Goal: Entertainment & Leisure: Consume media (video, audio)

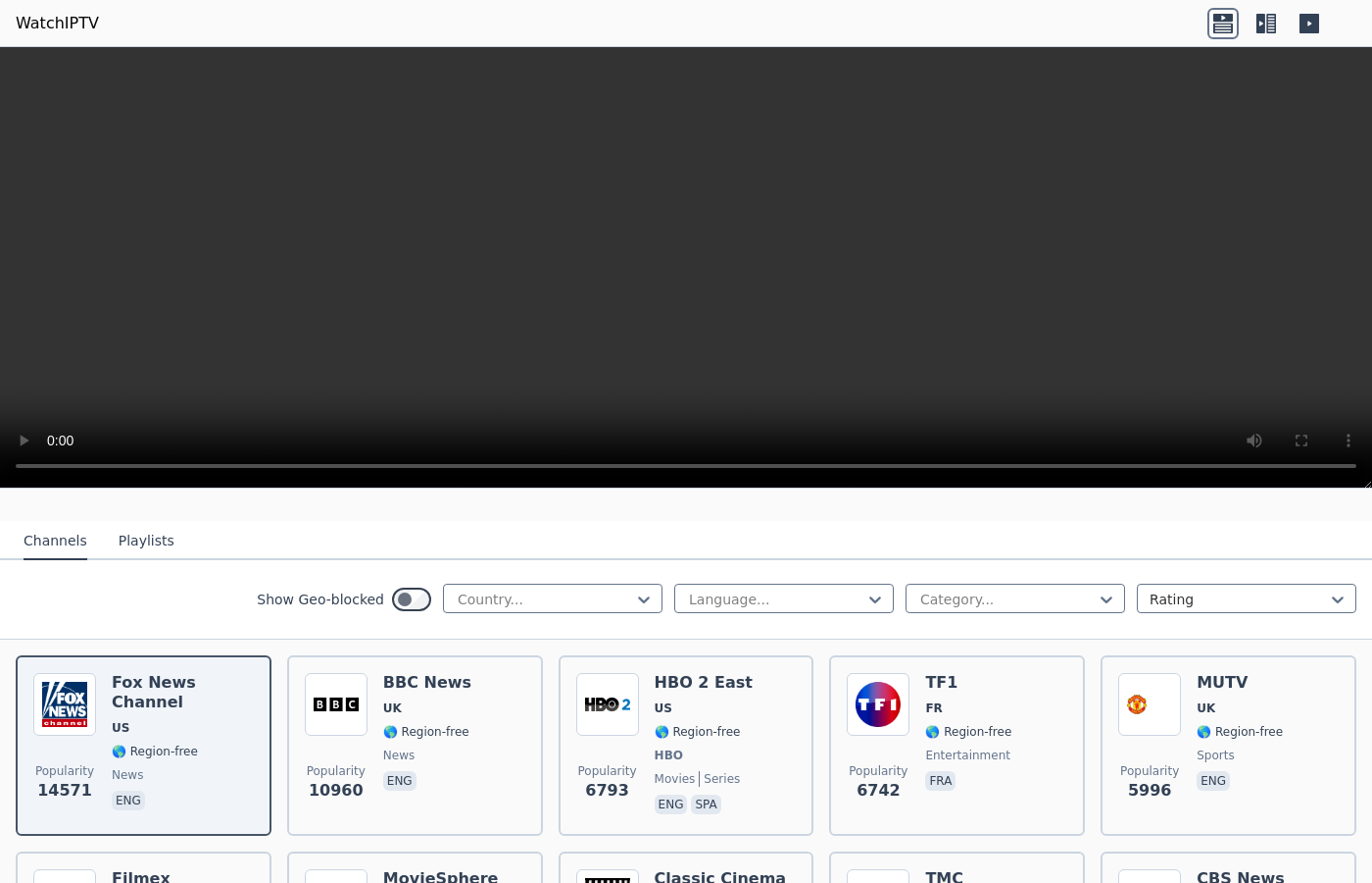
scroll to position [200, 0]
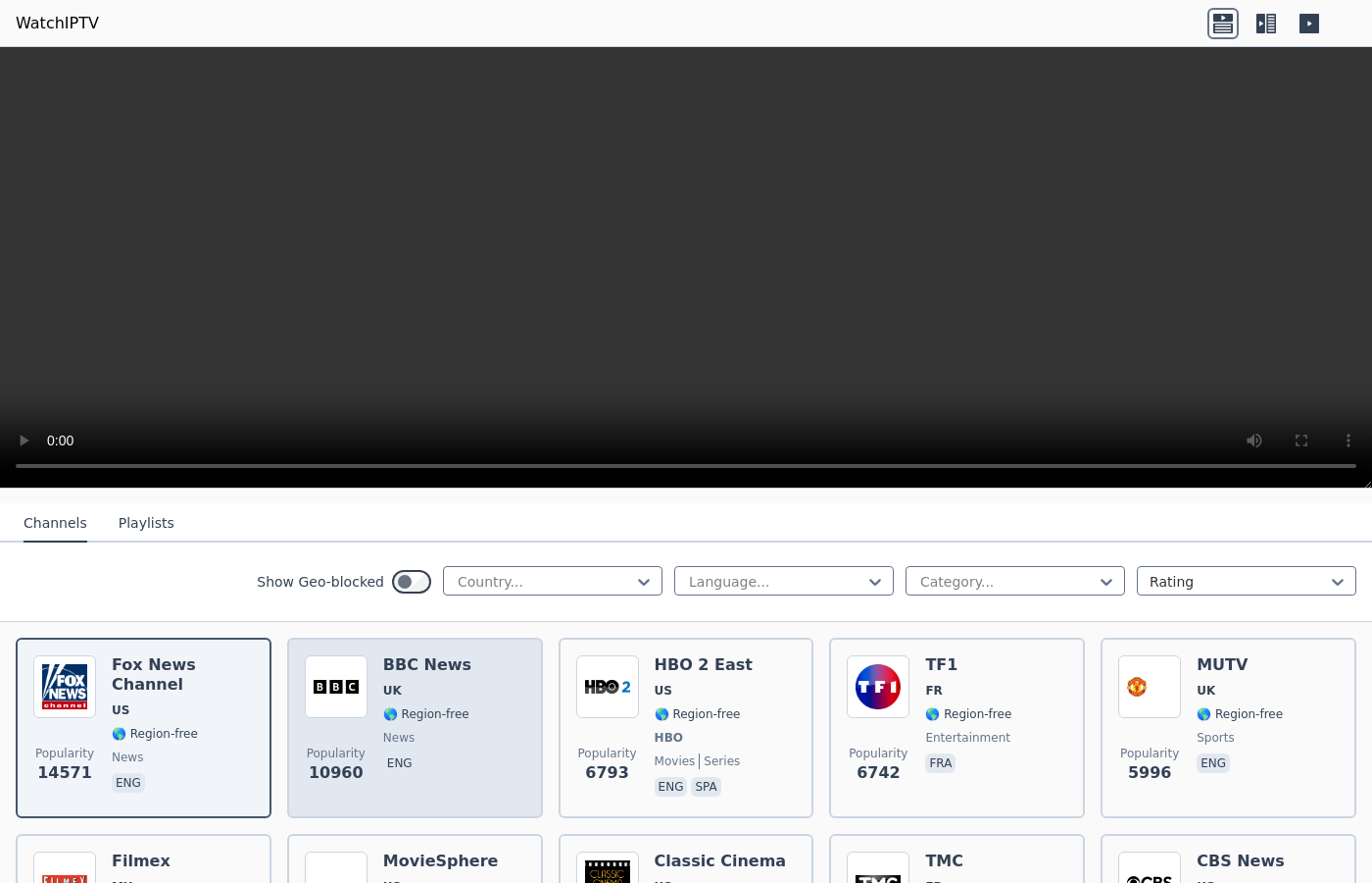
click at [397, 693] on span "UK" at bounding box center [427, 690] width 88 height 16
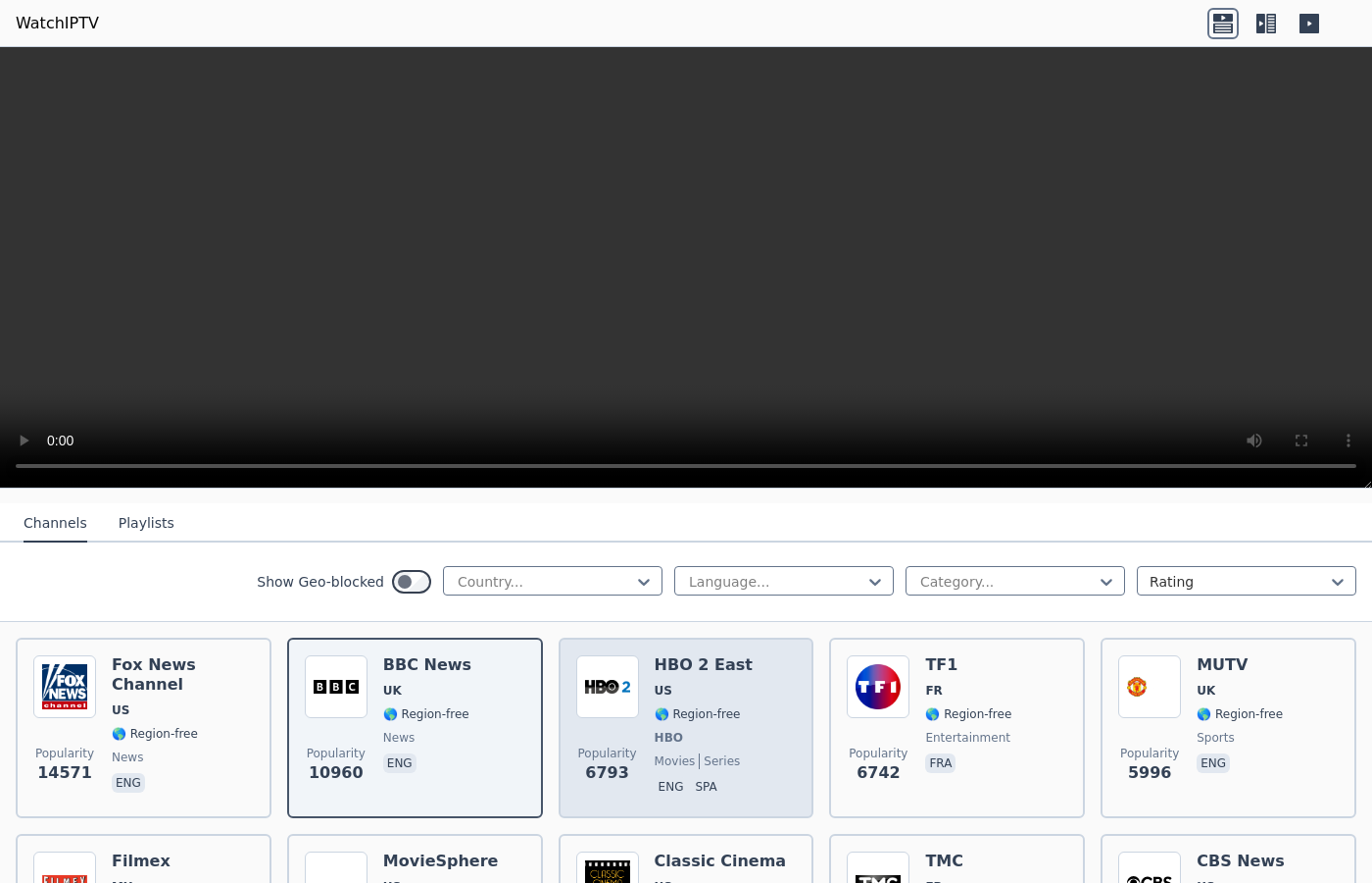
click at [705, 730] on span "HBO" at bounding box center [704, 738] width 98 height 16
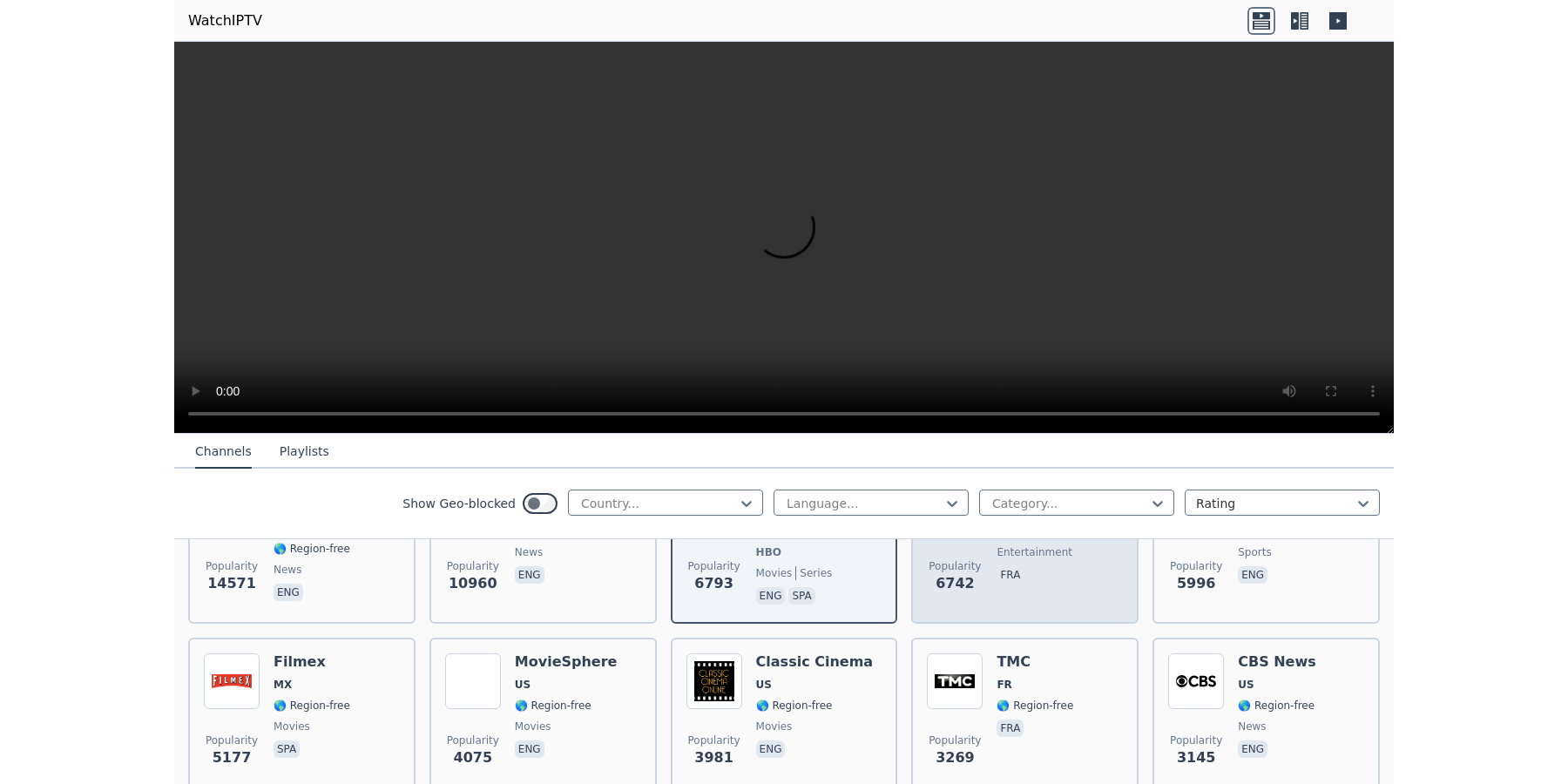
scroll to position [356, 0]
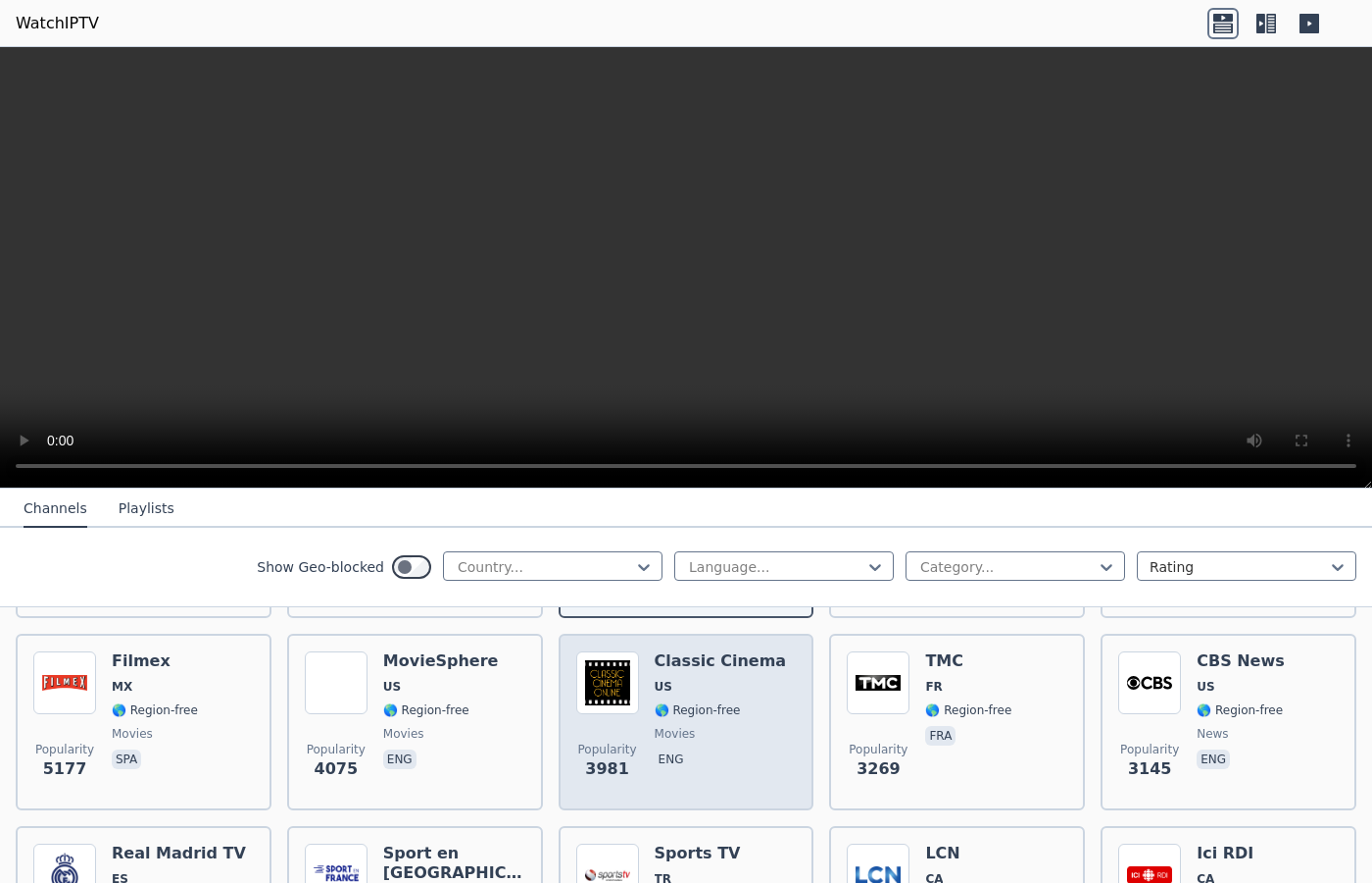
click at [706, 717] on span "🌎 Region-free" at bounding box center [698, 710] width 86 height 16
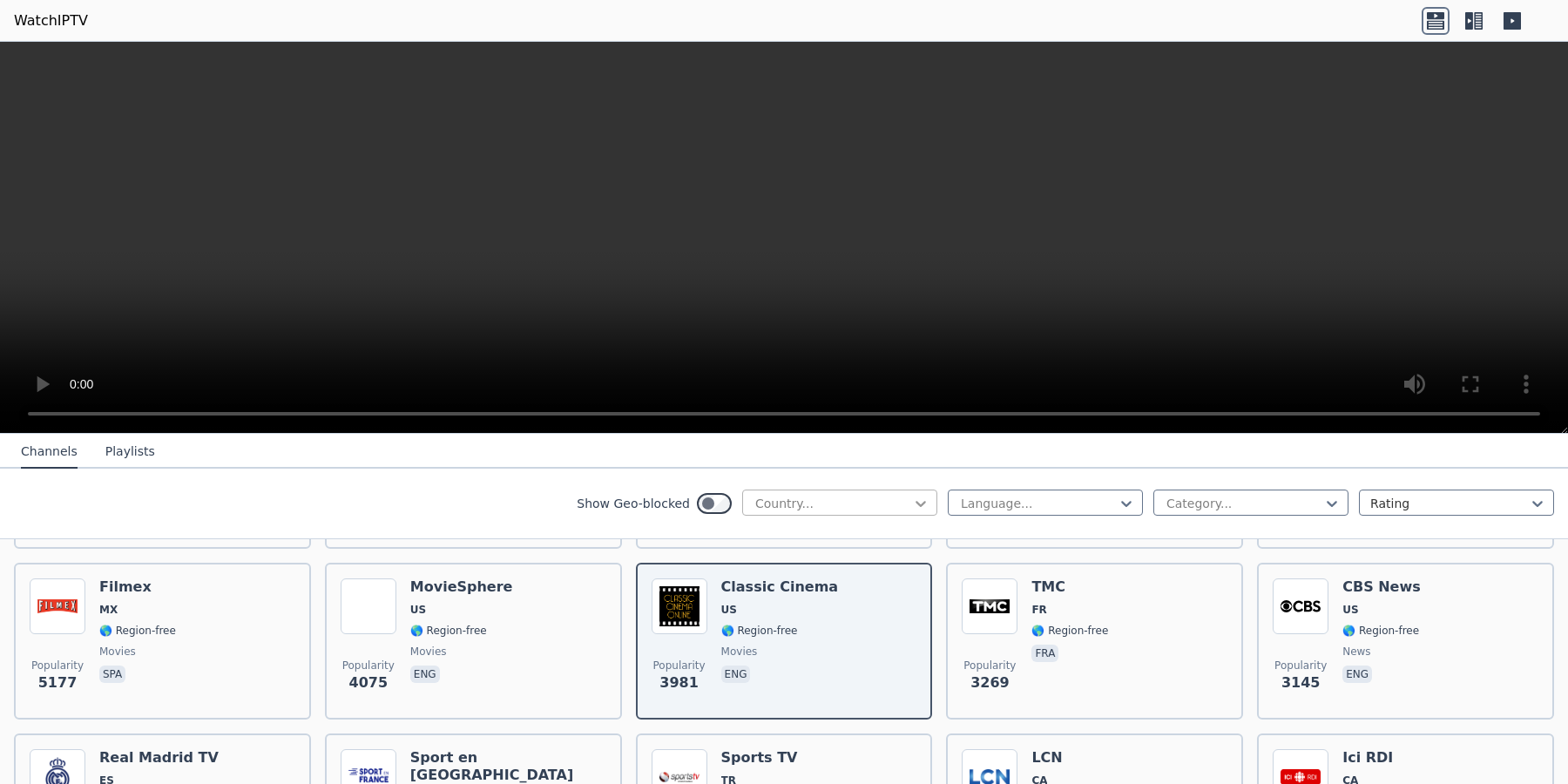
click at [912, 500] on icon at bounding box center [921, 503] width 18 height 18
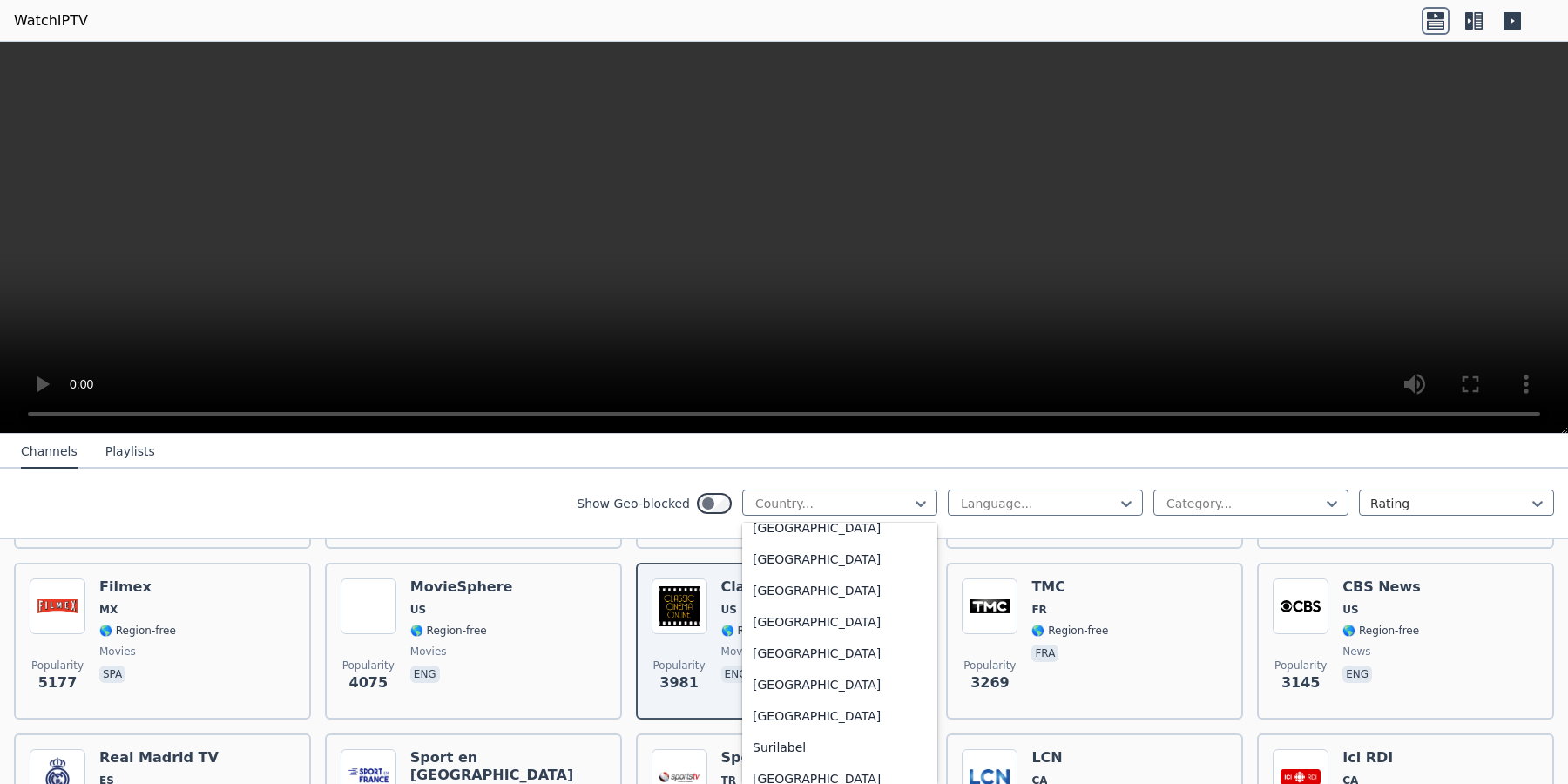
scroll to position [5418, 0]
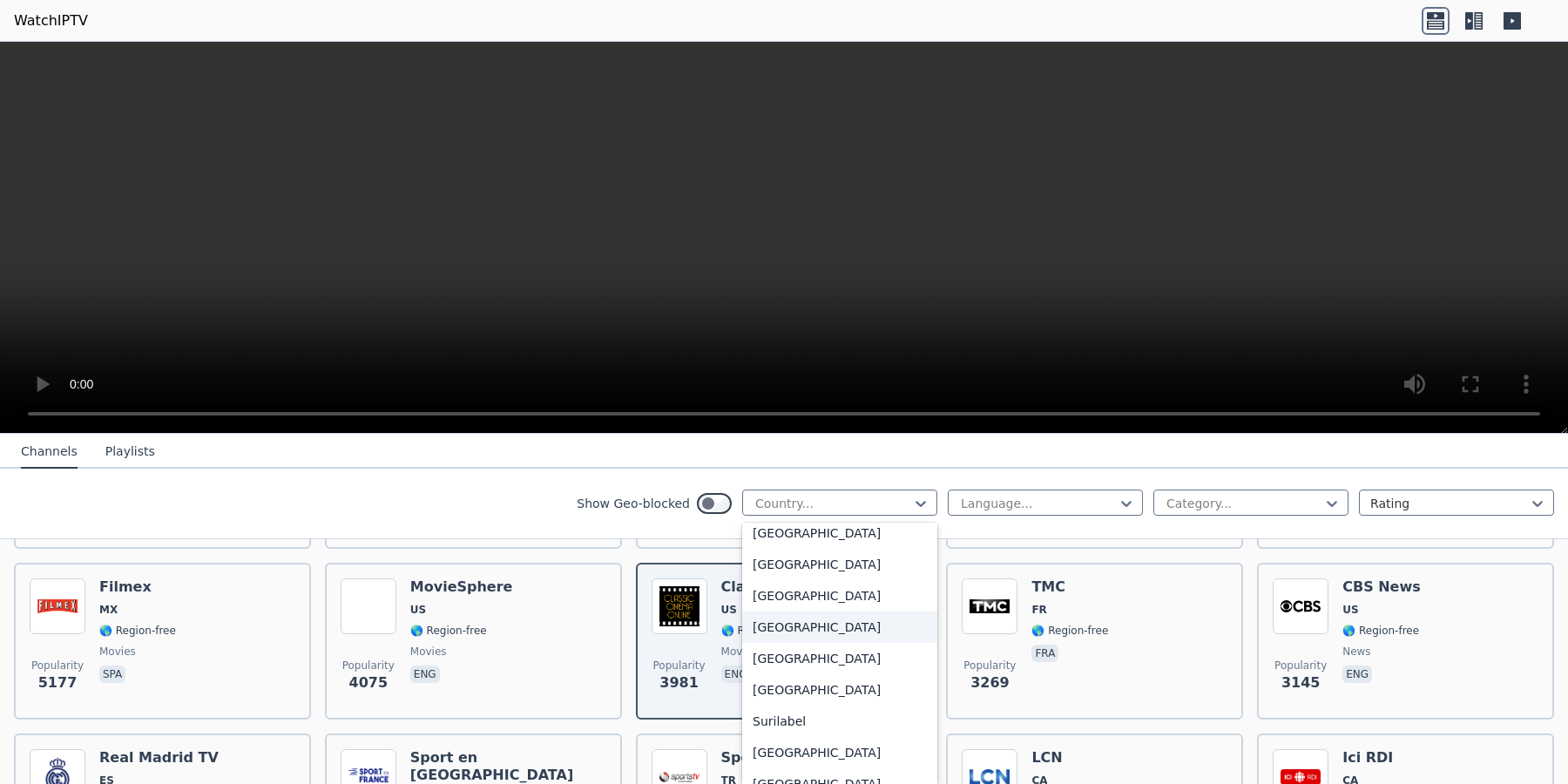
click at [751, 628] on div "[GEOGRAPHIC_DATA]" at bounding box center [840, 627] width 195 height 32
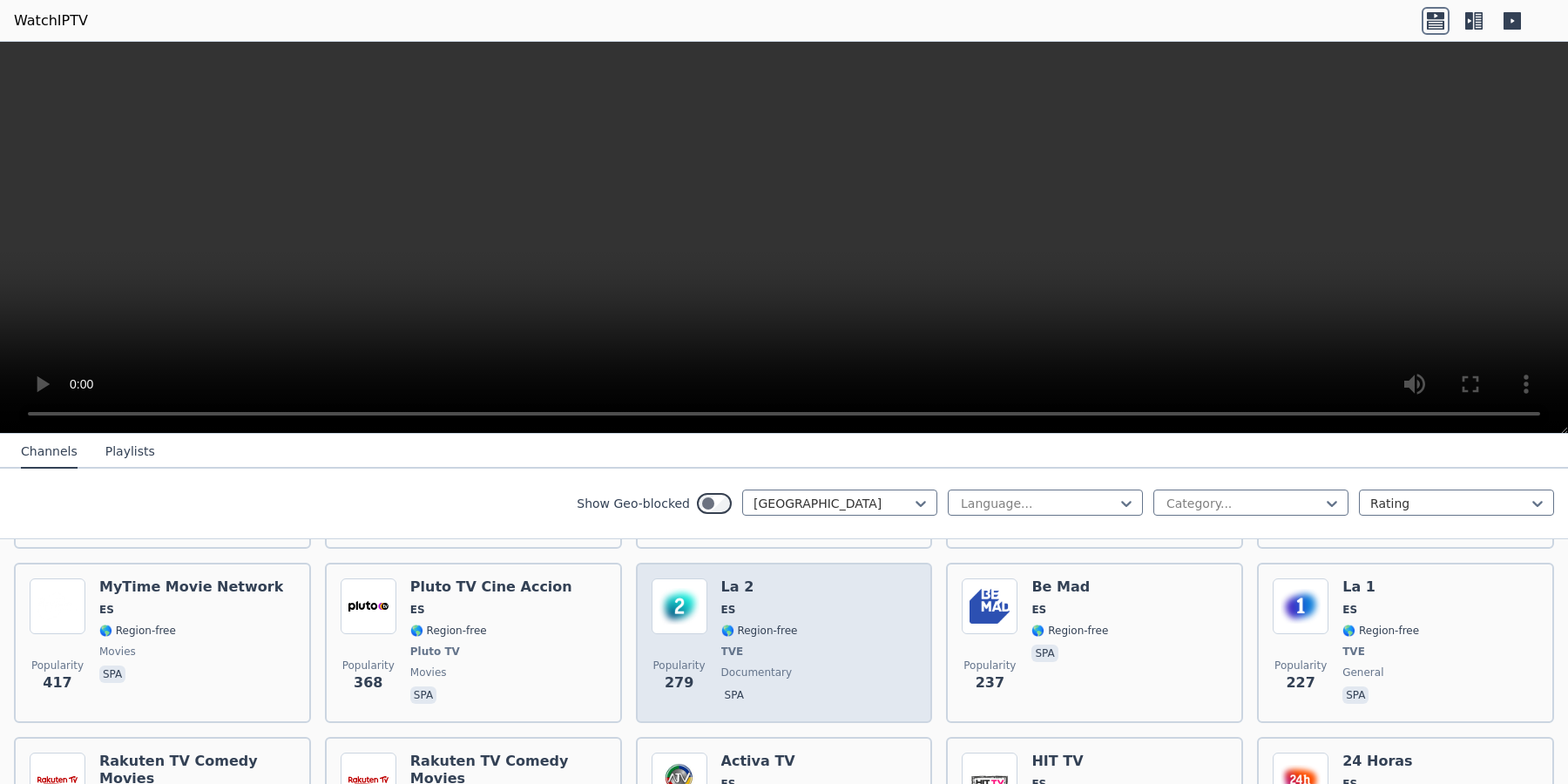
click at [752, 613] on span "ES" at bounding box center [759, 609] width 76 height 14
click at [752, 612] on span "ES" at bounding box center [759, 609] width 76 height 14
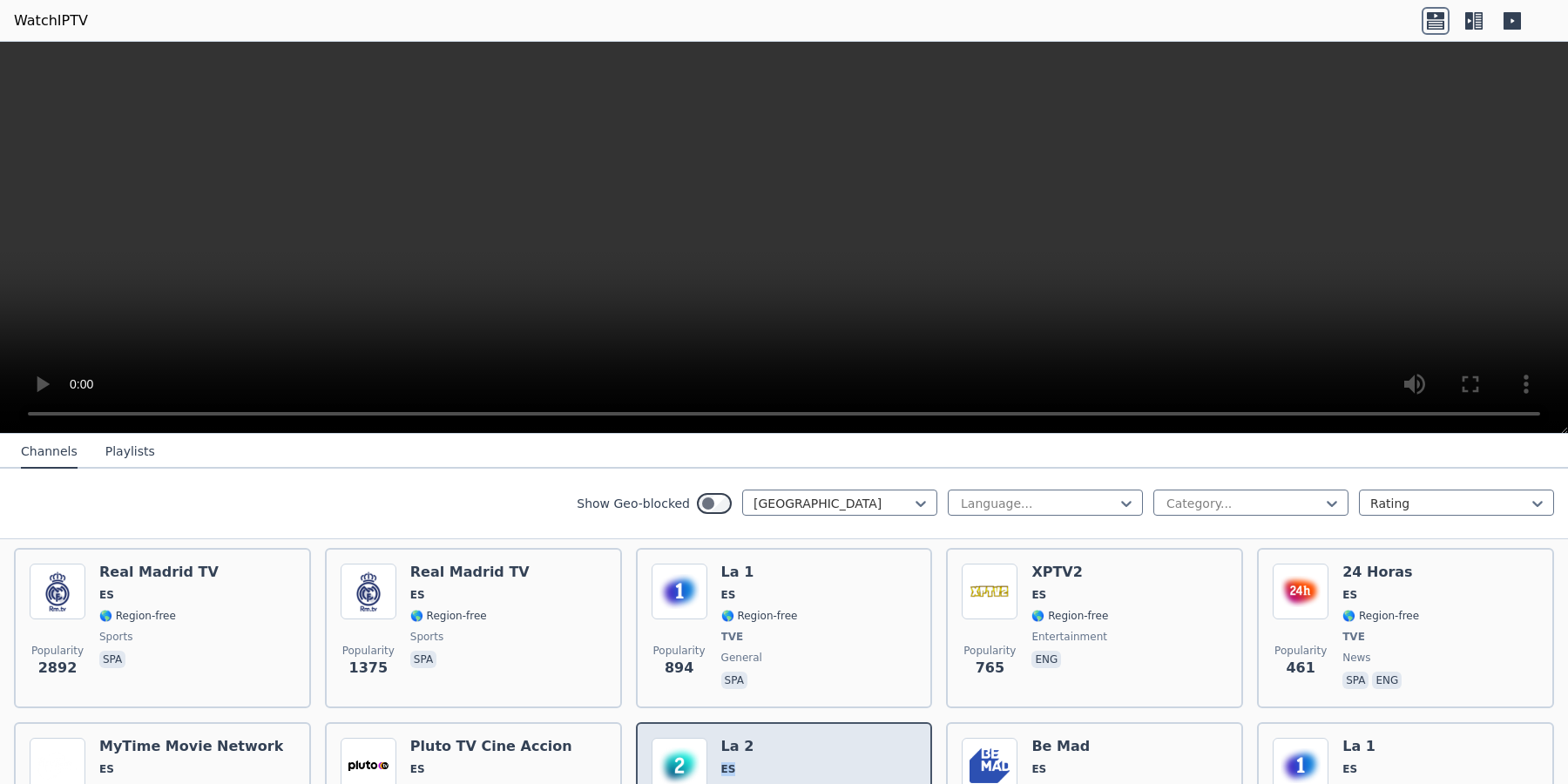
scroll to position [177, 0]
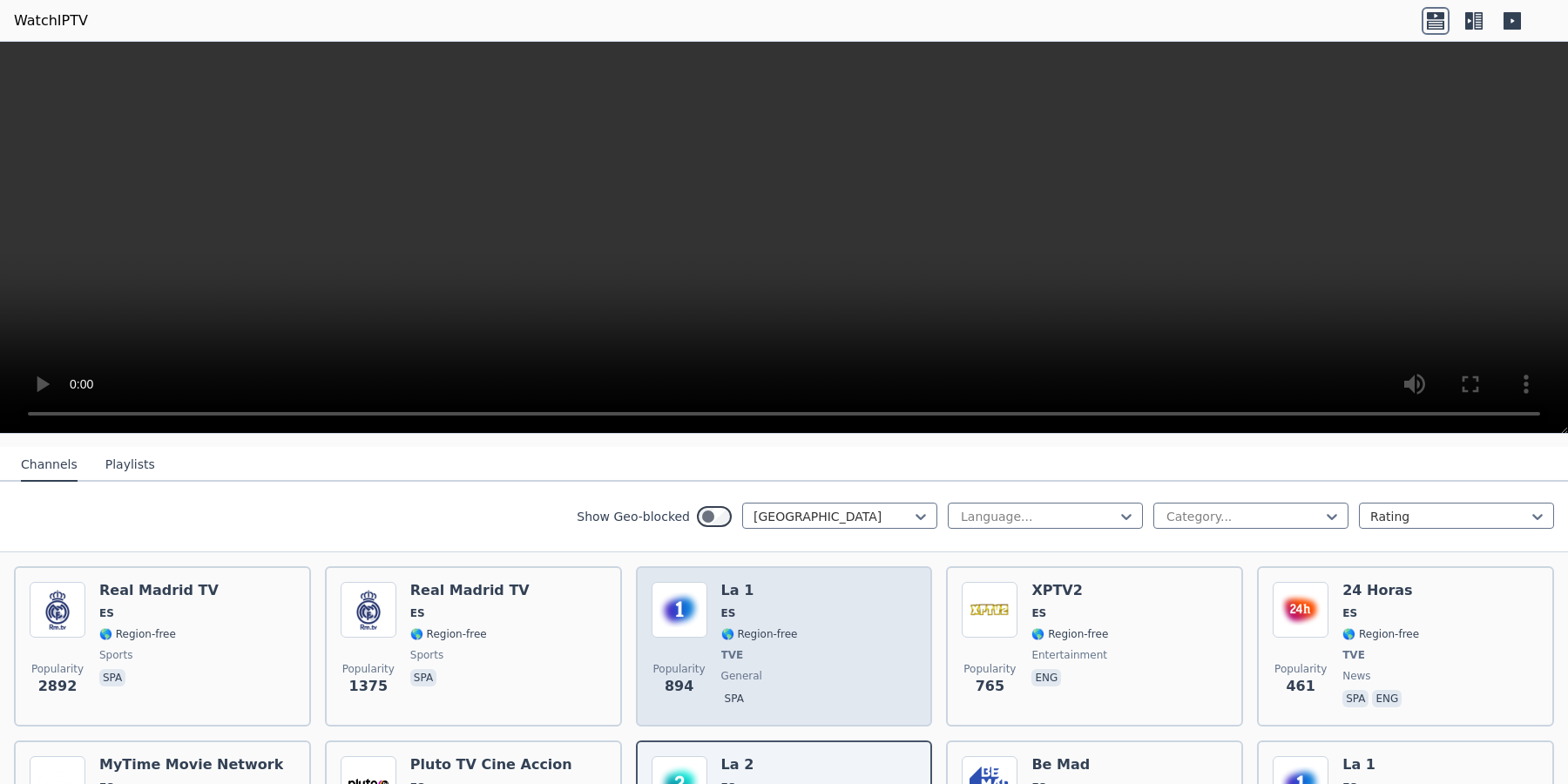
click at [747, 672] on span "general" at bounding box center [741, 676] width 41 height 14
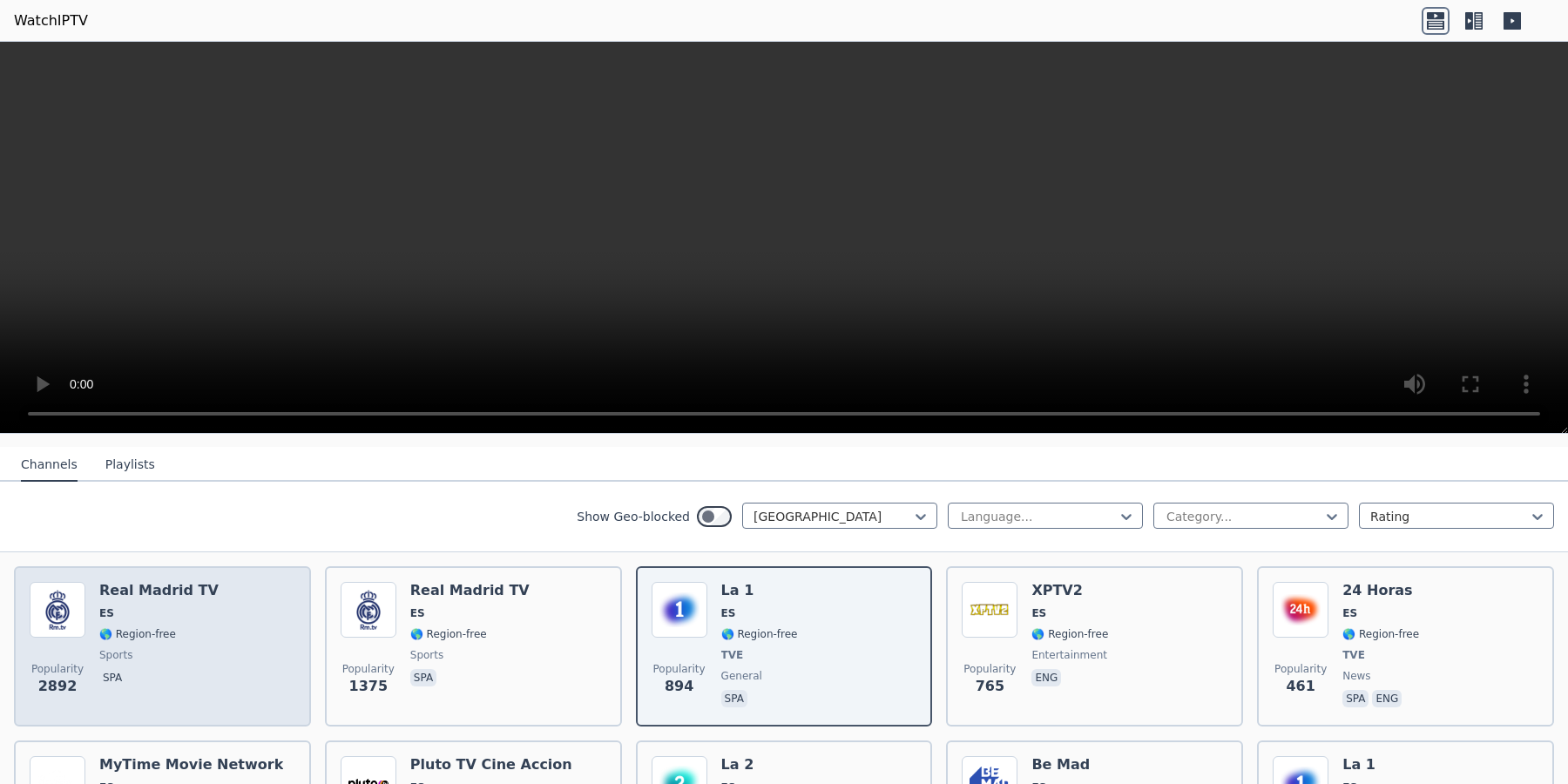
click at [176, 629] on span "🌎 Region-free" at bounding box center [159, 634] width 119 height 14
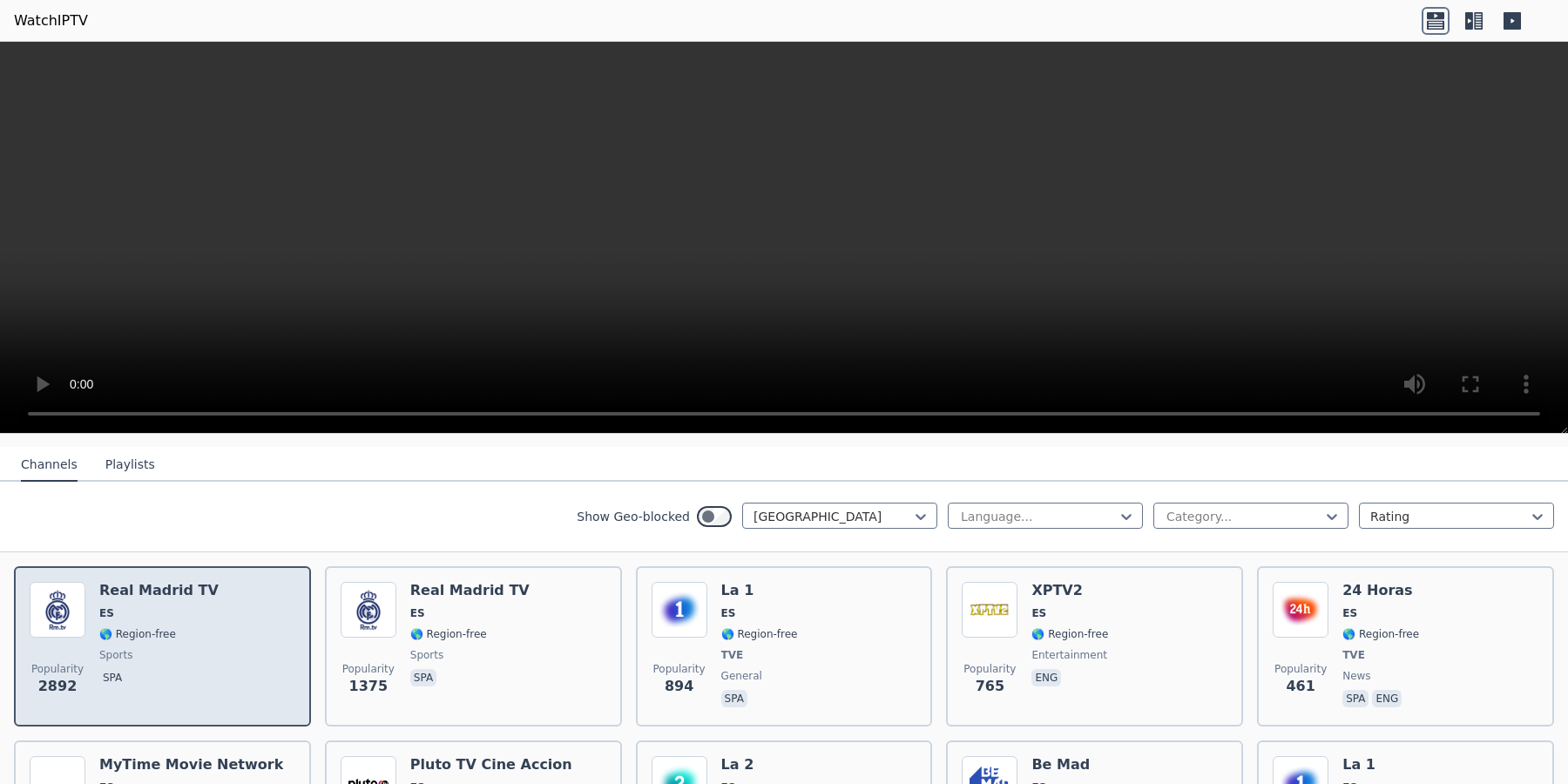
click at [176, 629] on span "🌎 Region-free" at bounding box center [159, 634] width 119 height 14
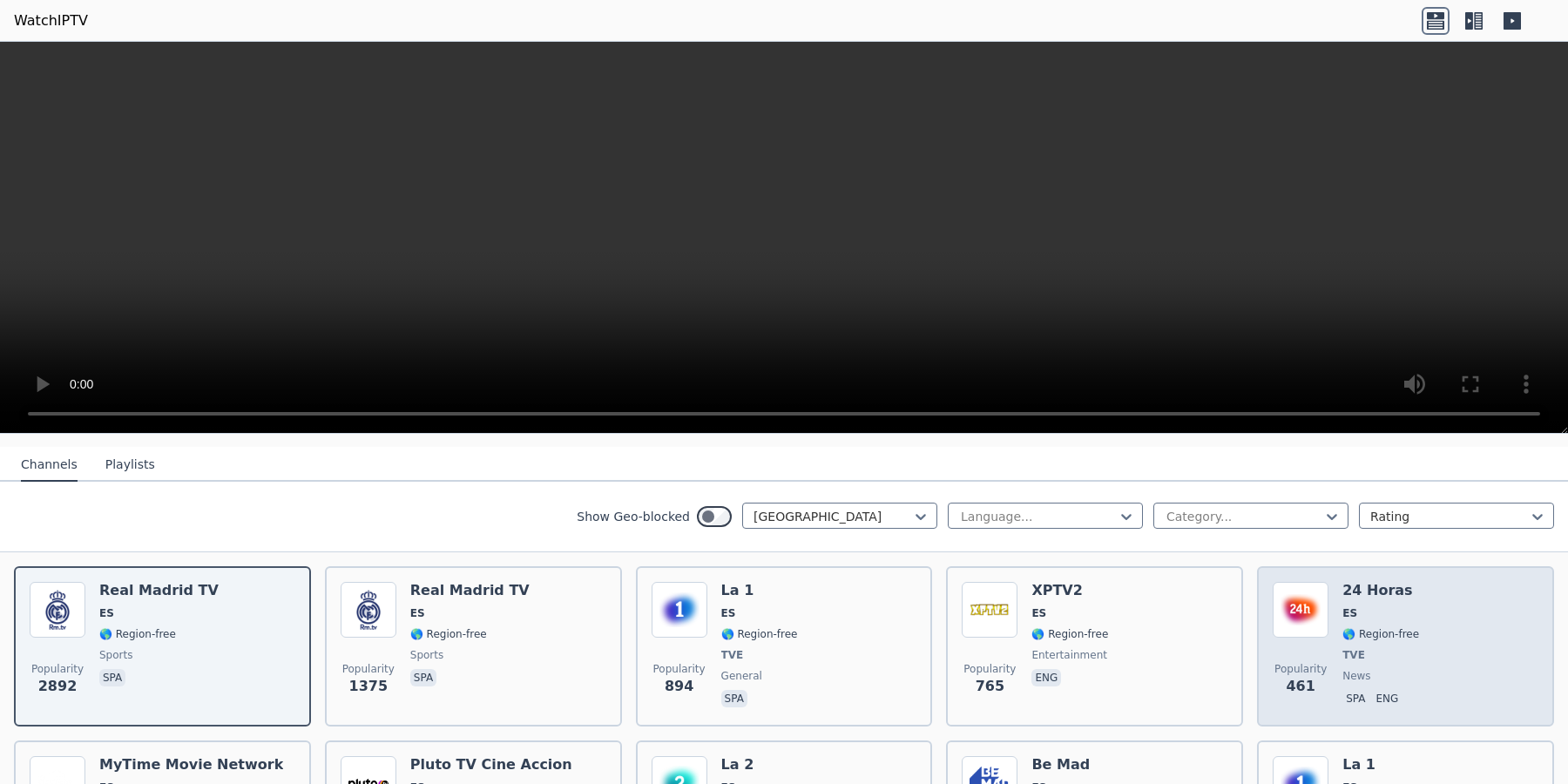
click at [1218, 651] on span "TVE" at bounding box center [1380, 655] width 76 height 14
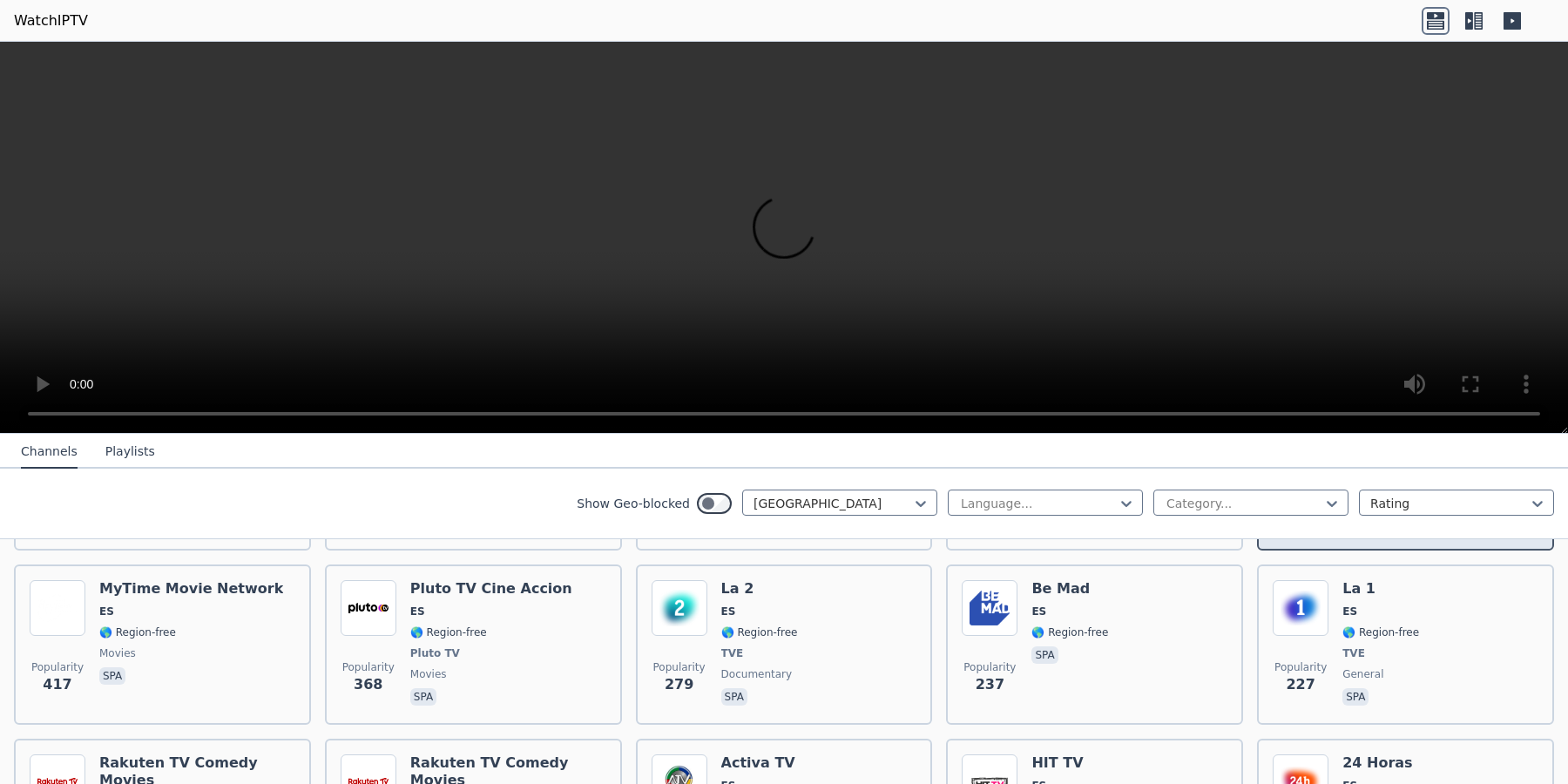
scroll to position [444, 0]
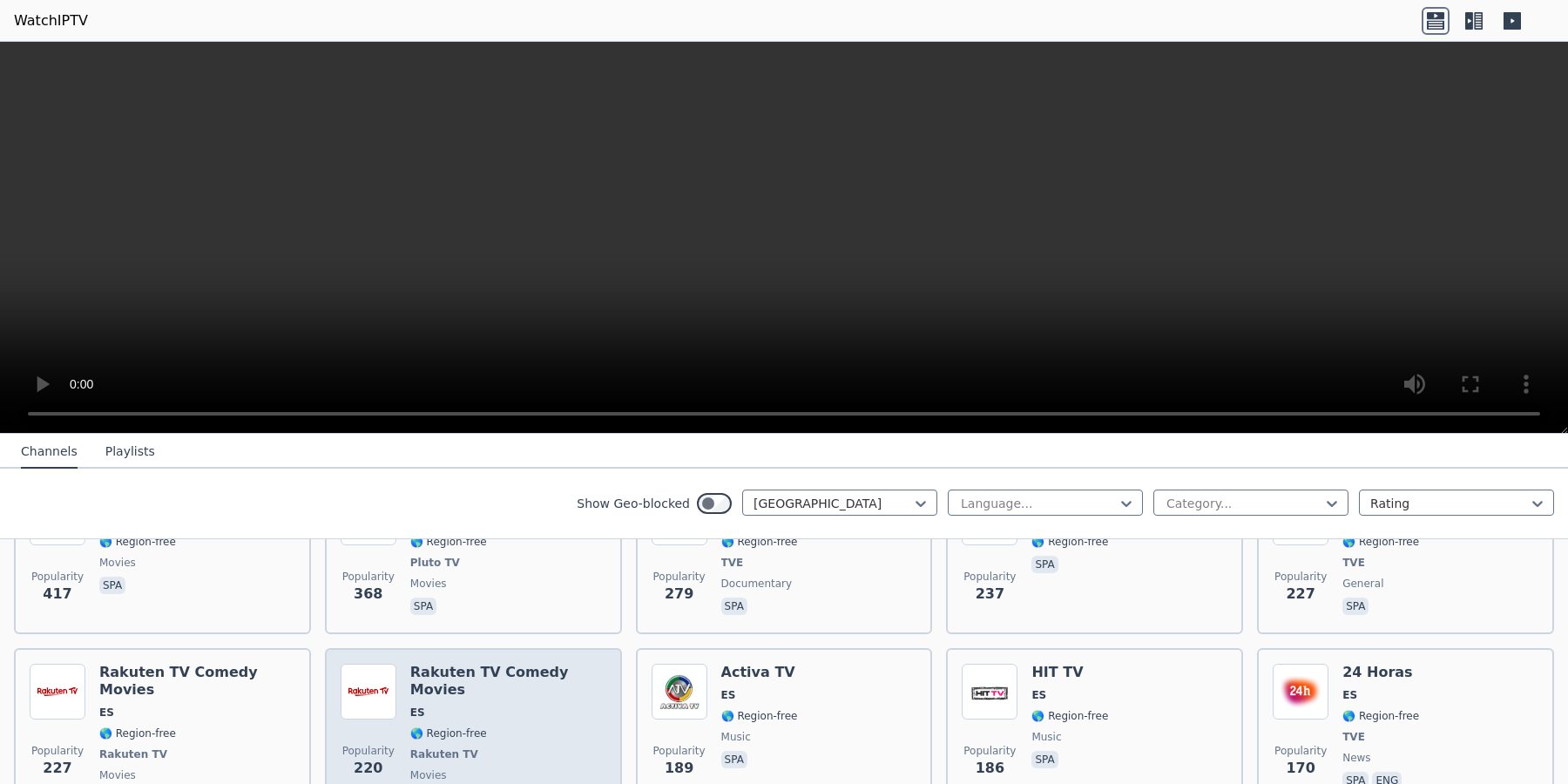
click at [517, 728] on div "Rakuten TV Comedy Movies ES 🌎 Region-free Rakuten TV movies spa" at bounding box center [508, 737] width 196 height 147
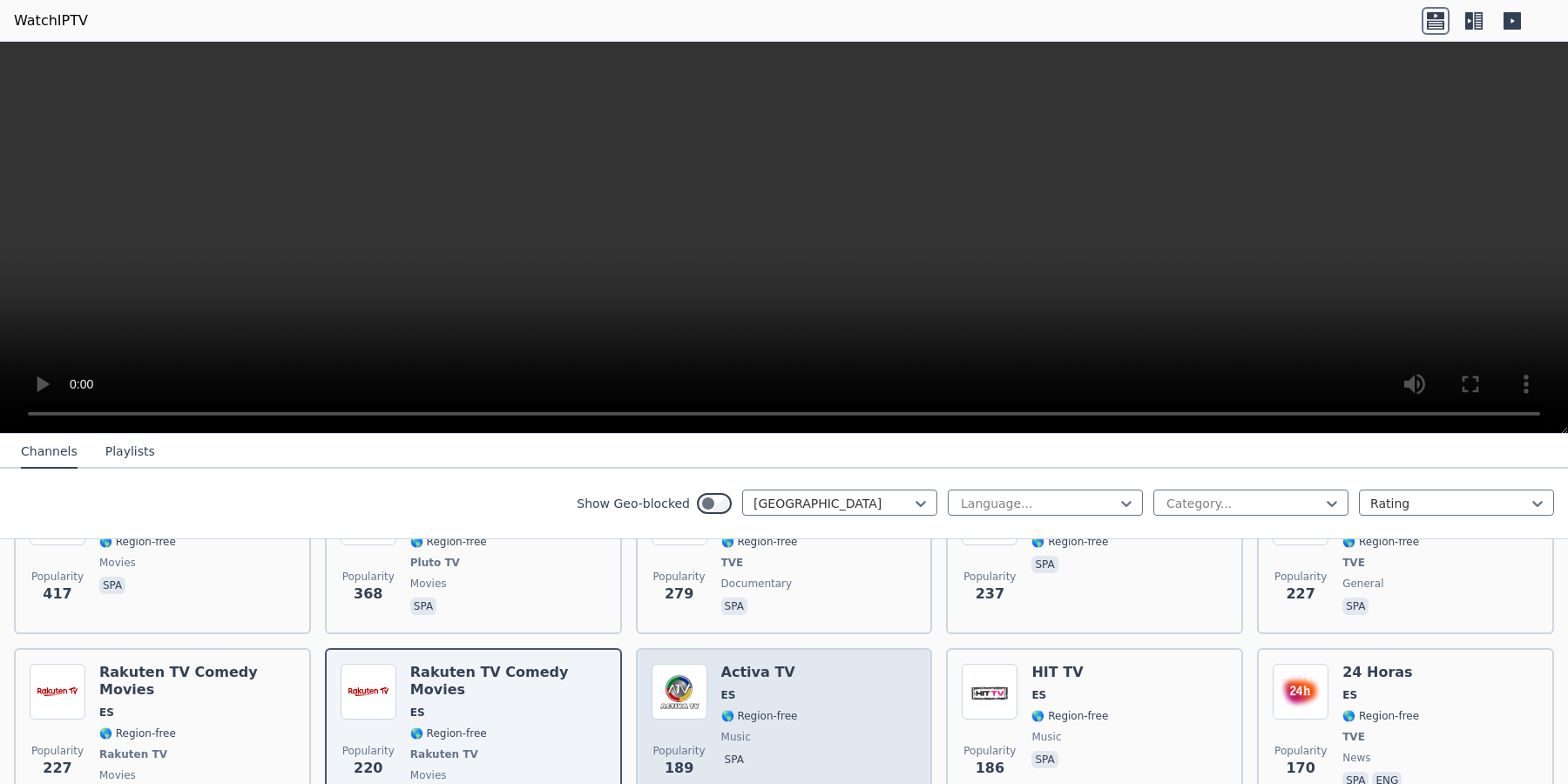
click at [780, 673] on h6 "Activa TV" at bounding box center [759, 673] width 76 height 18
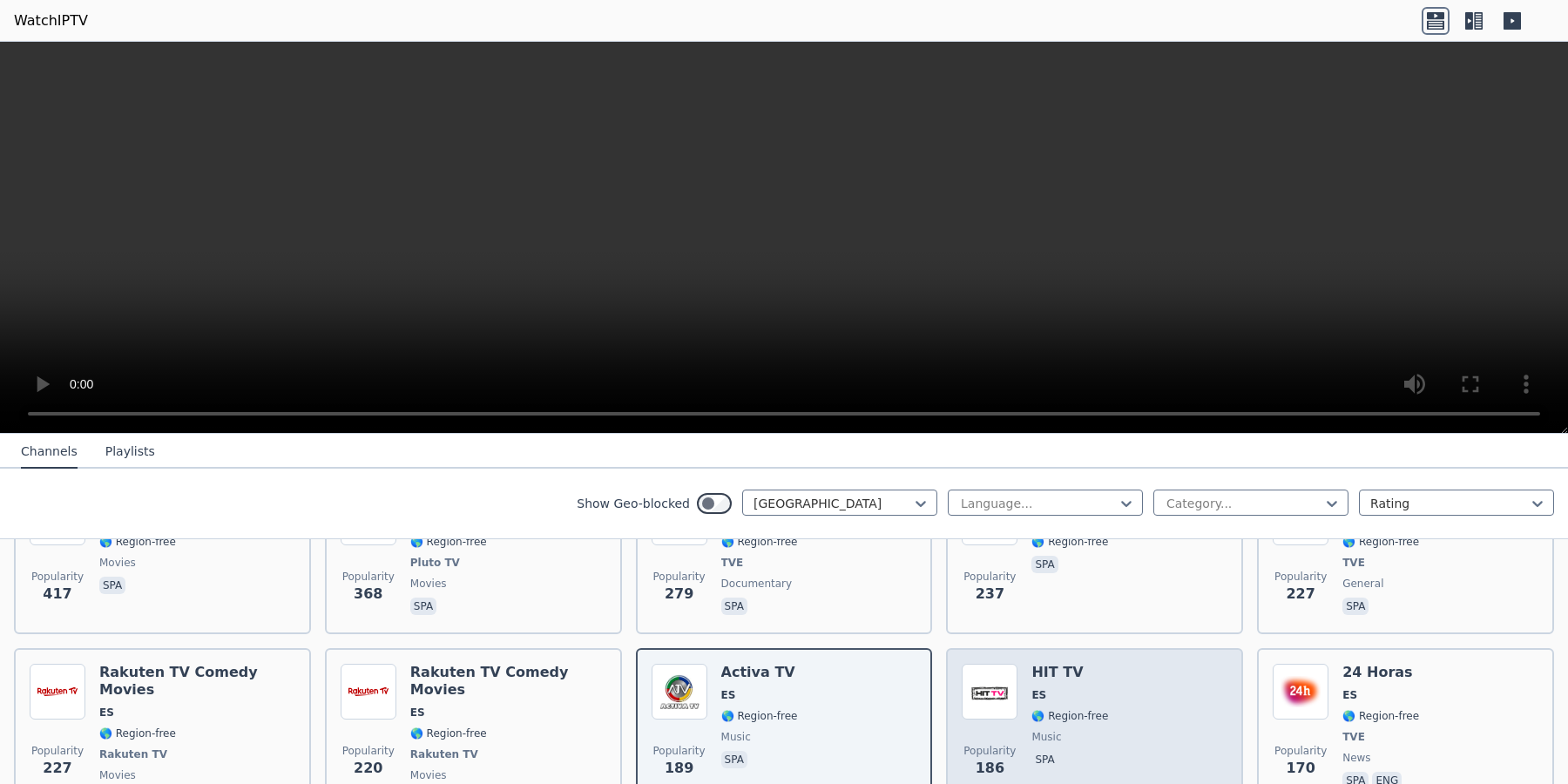
click at [1031, 715] on span "🌎 Region-free" at bounding box center [1069, 716] width 76 height 14
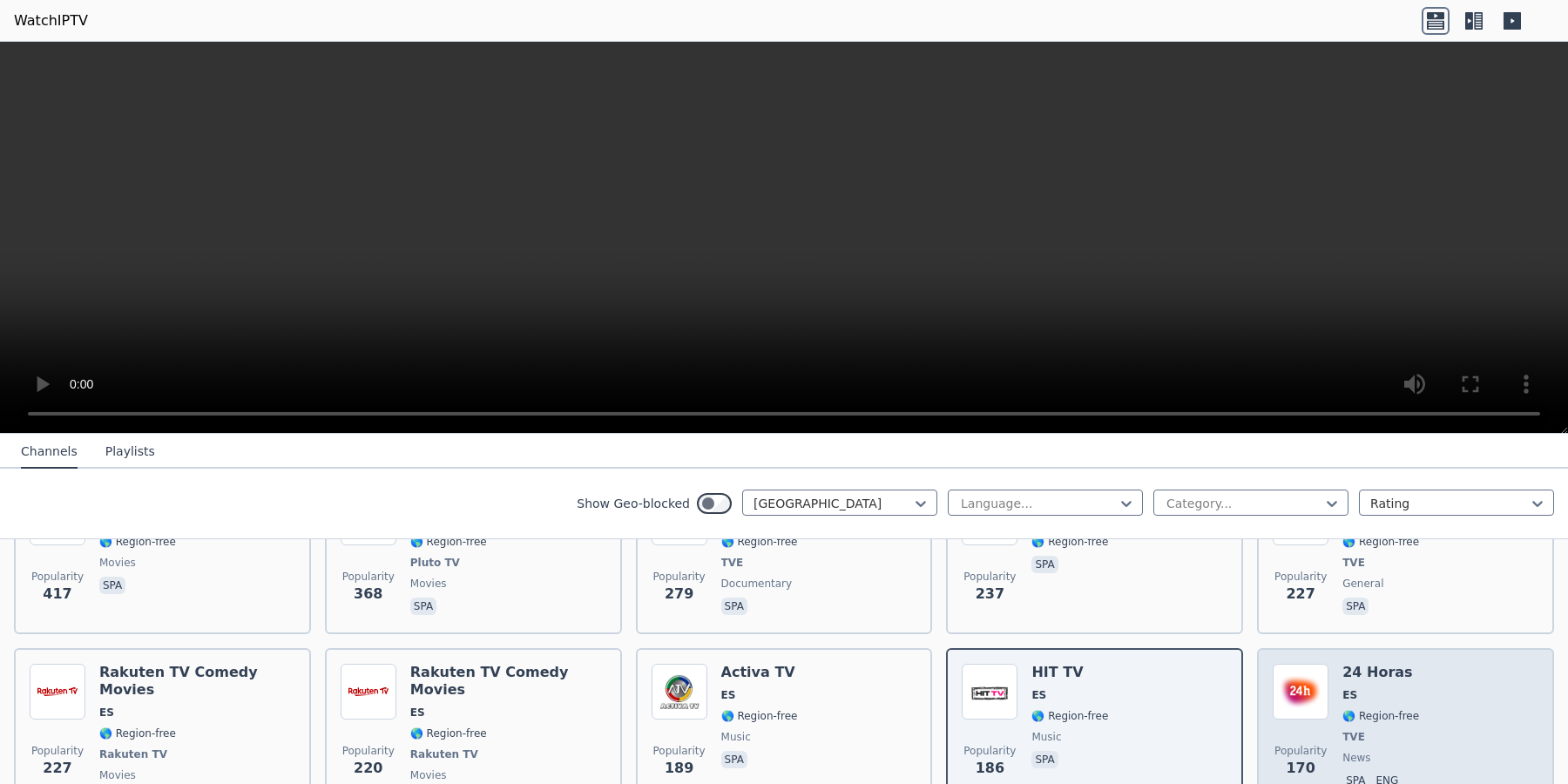
click at [1218, 701] on img at bounding box center [1300, 691] width 55 height 55
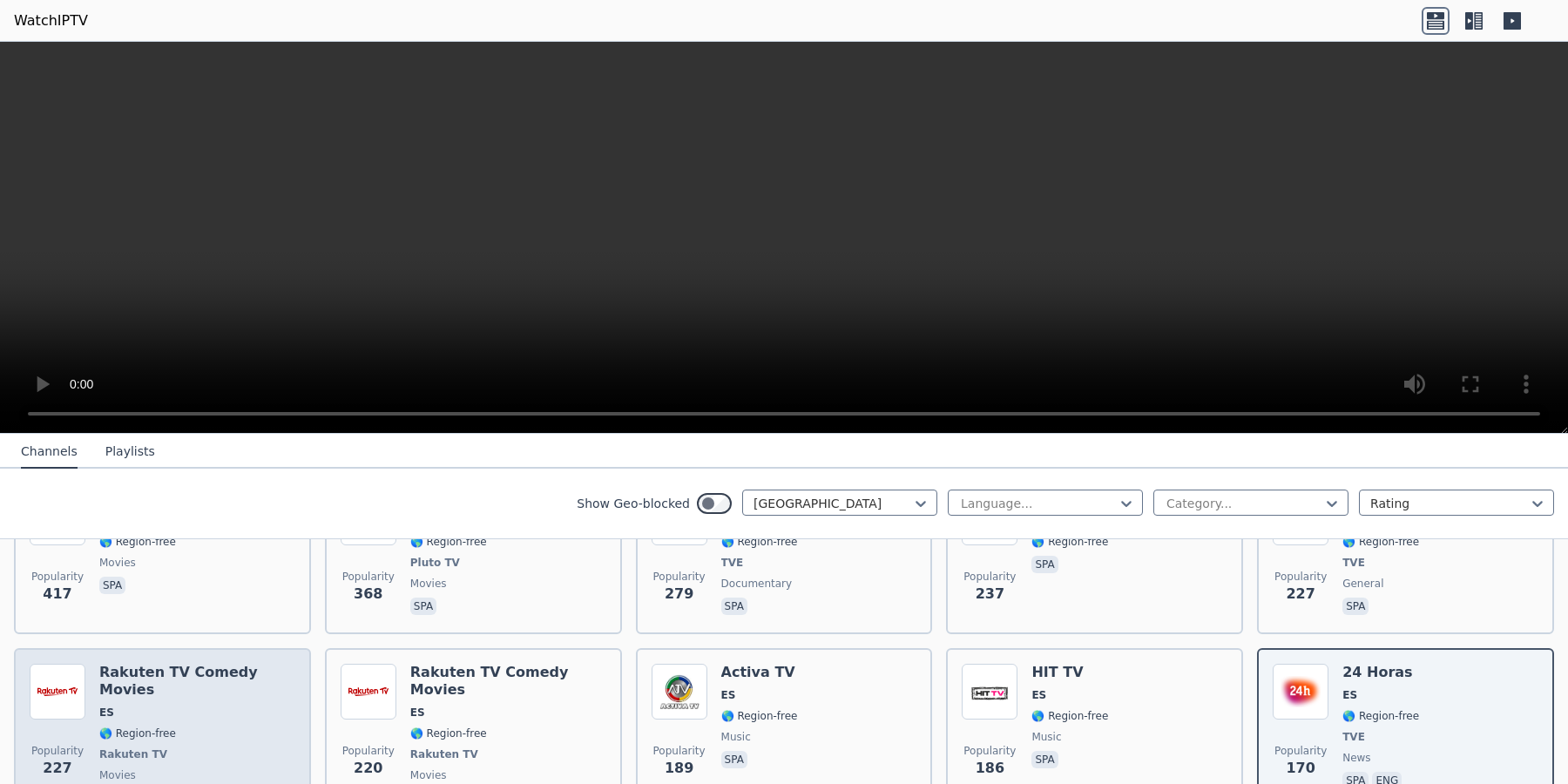
click at [196, 726] on span "🌎 Region-free" at bounding box center [197, 733] width 196 height 14
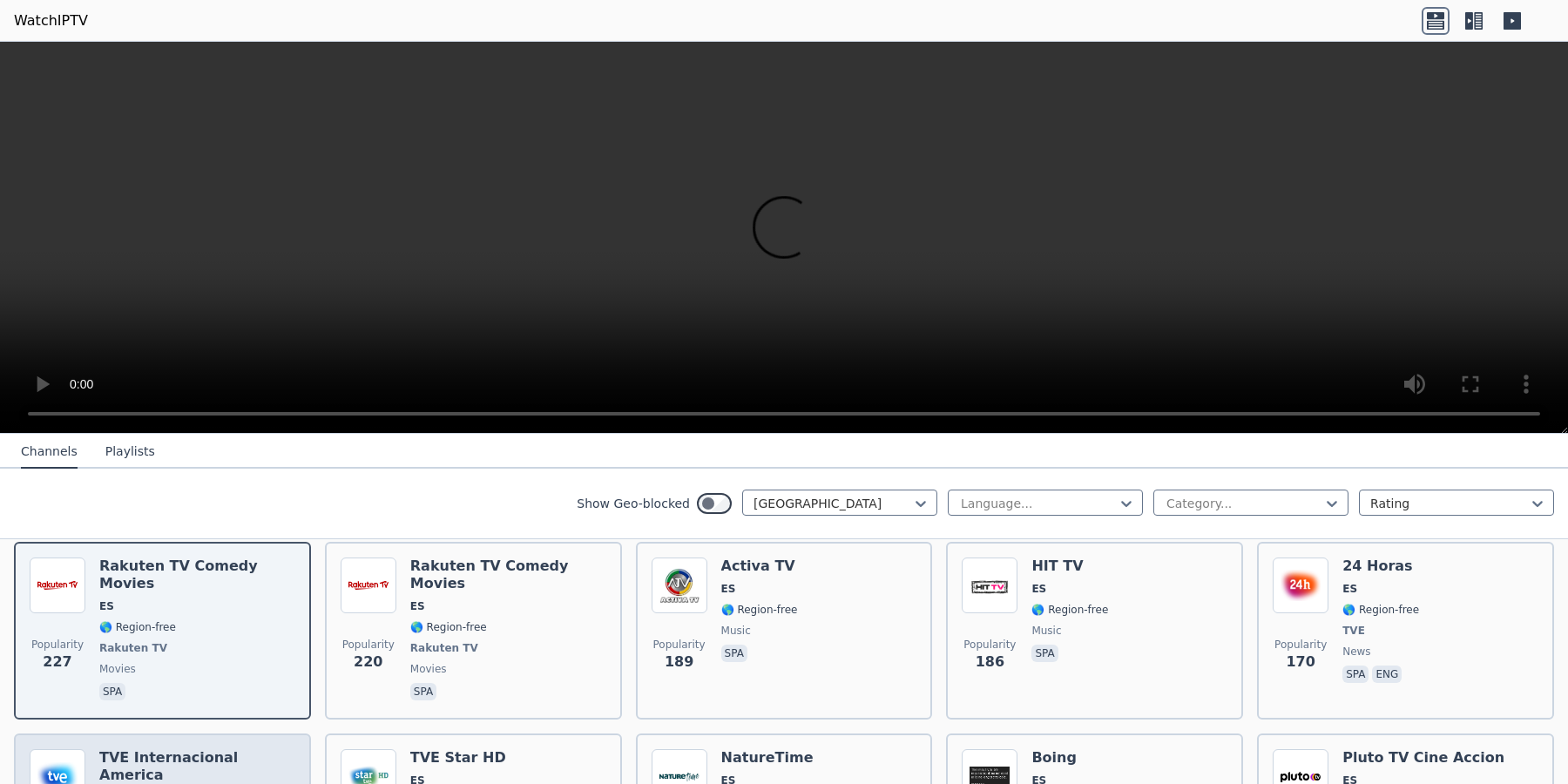
scroll to position [710, 0]
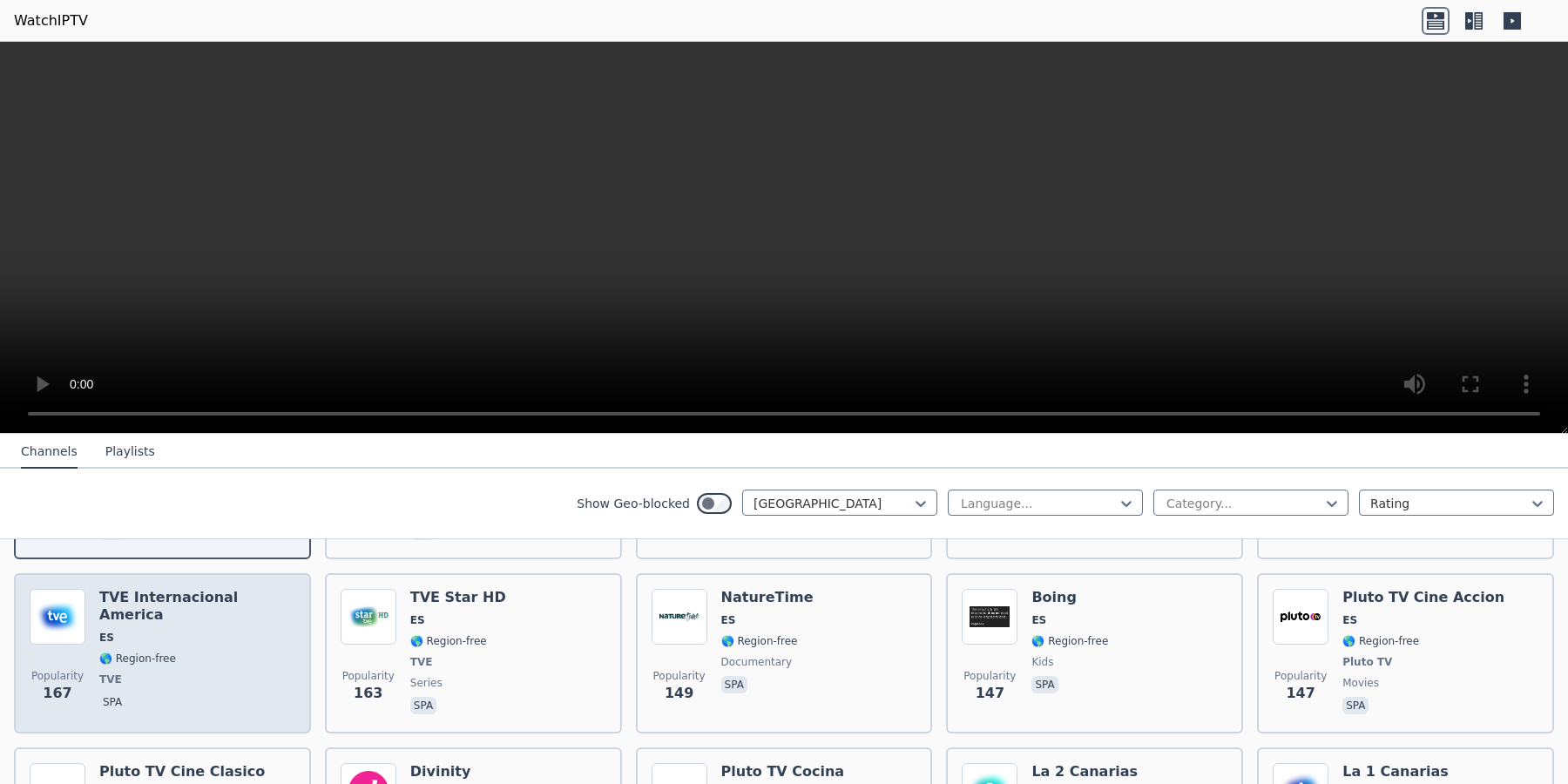
click at [202, 690] on div "TVE Internacional America ES 🌎 Region-free TVE spa" at bounding box center [197, 652] width 196 height 129
